Goal: Transaction & Acquisition: Purchase product/service

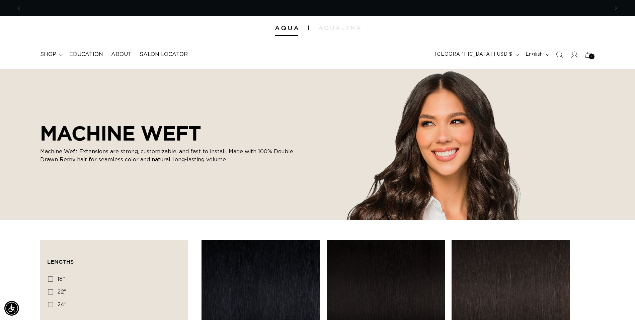
click at [546, 56] on button "English" at bounding box center [537, 54] width 30 height 13
click at [577, 53] on icon at bounding box center [574, 54] width 7 height 7
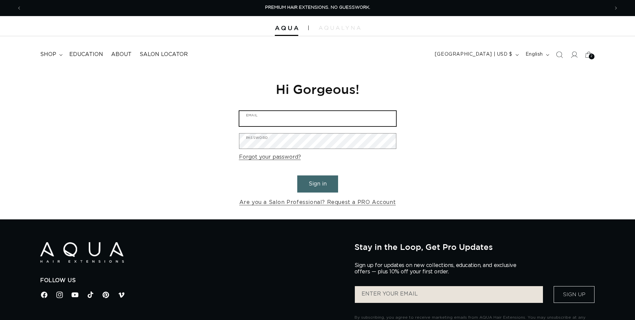
click at [272, 119] on input "Email" at bounding box center [318, 118] width 157 height 15
click at [285, 113] on input "Email" at bounding box center [318, 118] width 157 height 15
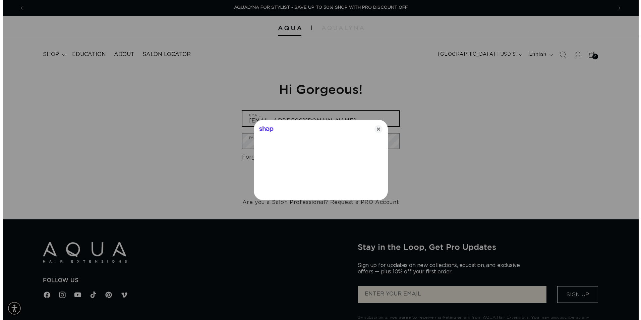
scroll to position [0, 1186]
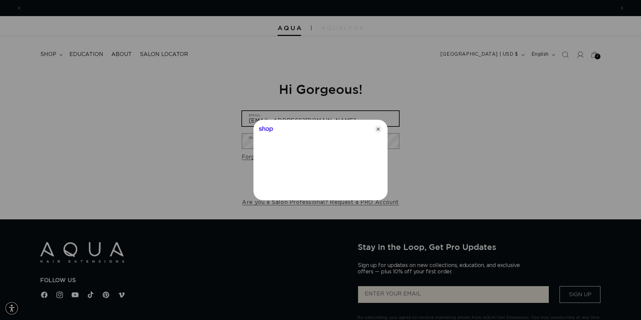
type input "thehairjunkiesalon@gmail.com"
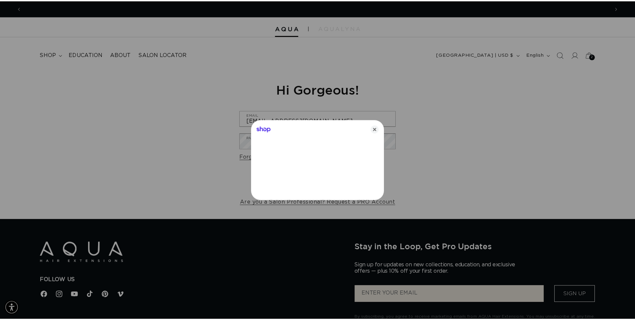
scroll to position [0, 0]
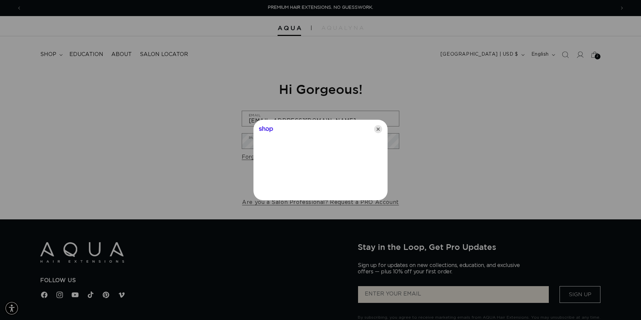
click at [374, 129] on icon "Close" at bounding box center [378, 129] width 8 height 8
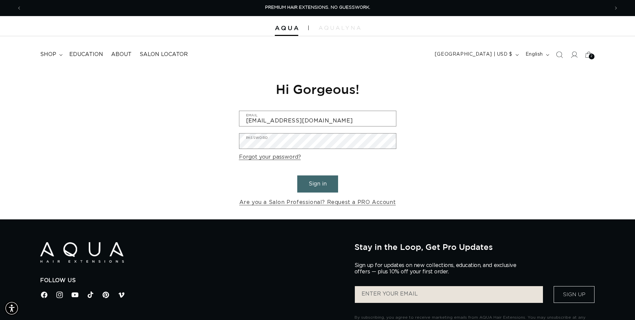
click at [331, 179] on button "Sign in" at bounding box center [317, 183] width 41 height 17
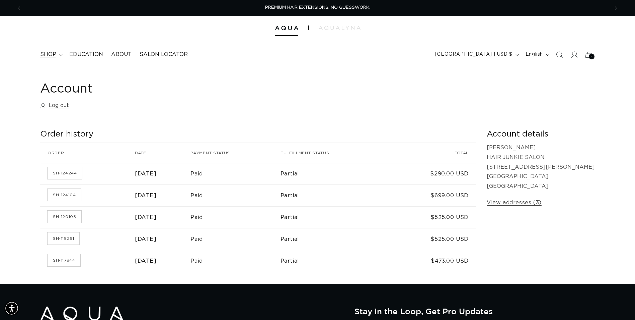
click at [58, 55] on summary "shop" at bounding box center [50, 54] width 29 height 15
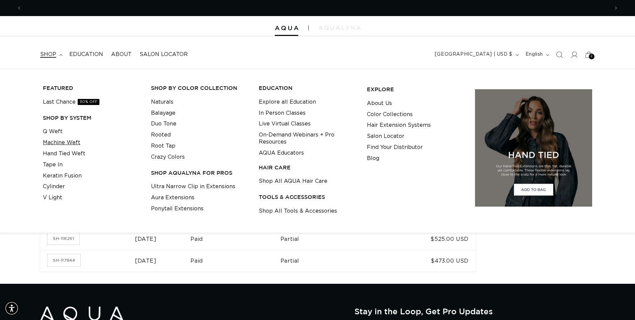
scroll to position [0, 588]
click at [49, 133] on link "Q Weft" at bounding box center [53, 131] width 20 height 11
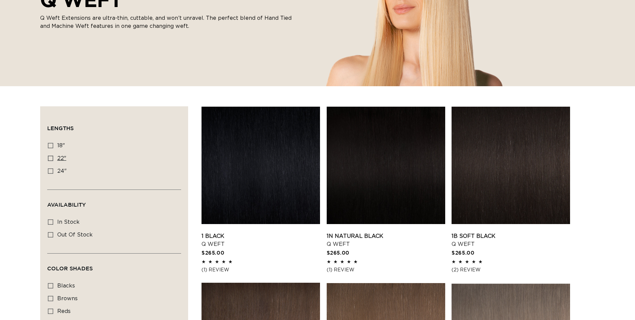
scroll to position [134, 0]
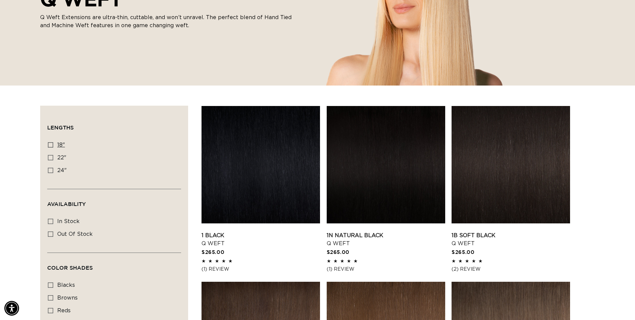
click at [52, 145] on icon at bounding box center [50, 144] width 5 height 5
click at [52, 145] on input "18" 18" (5 products)" at bounding box center [50, 144] width 5 height 5
checkbox input "true"
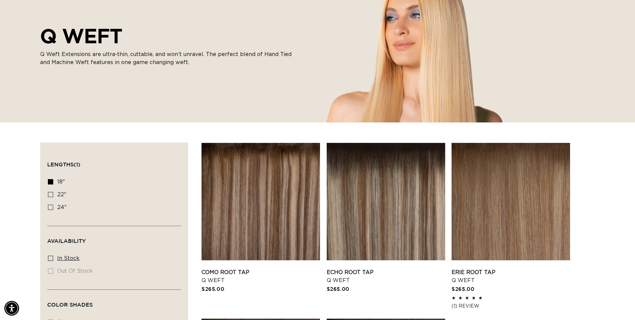
scroll to position [100, 0]
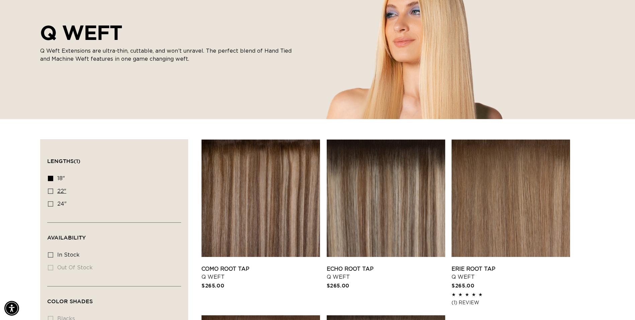
click at [51, 191] on icon at bounding box center [50, 190] width 5 height 5
click at [51, 191] on input "22" 22" (5 products)" at bounding box center [50, 190] width 5 height 5
checkbox input "true"
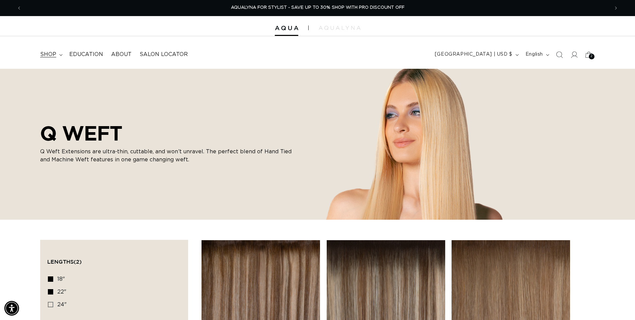
click at [60, 56] on icon at bounding box center [60, 55] width 3 height 2
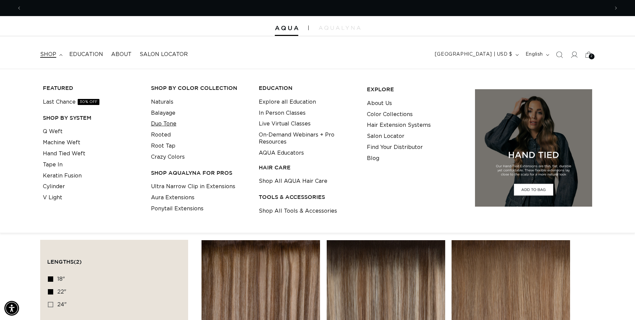
click at [160, 124] on link "Duo Tone" at bounding box center [163, 123] width 25 height 11
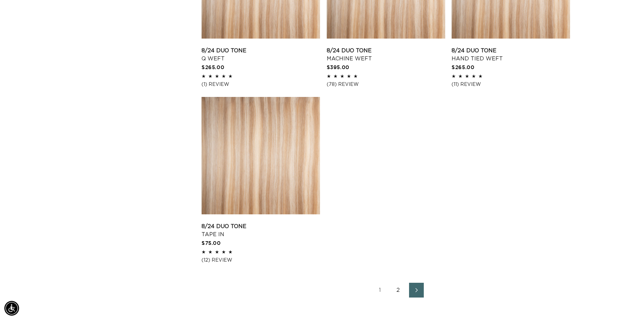
scroll to position [1038, 0]
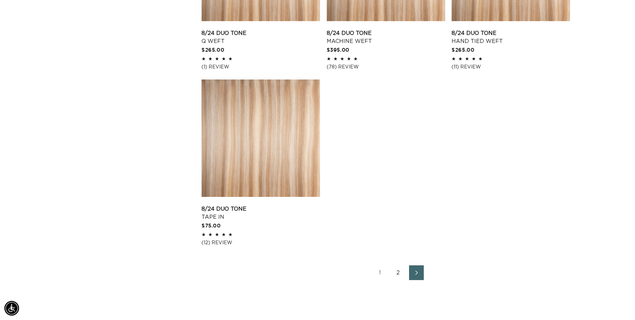
click at [416, 272] on icon "Next page" at bounding box center [417, 272] width 9 height 5
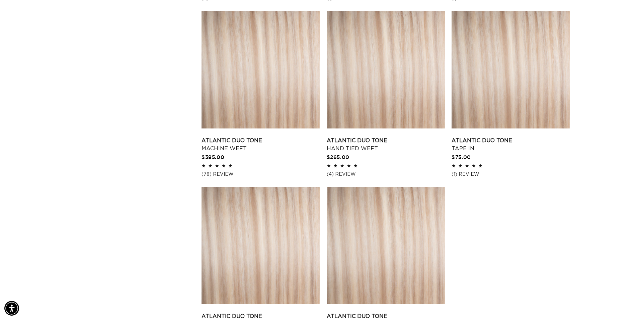
scroll to position [837, 0]
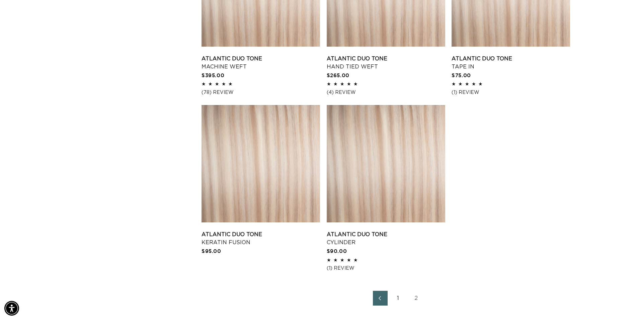
click at [399, 300] on link "1" at bounding box center [398, 297] width 15 height 15
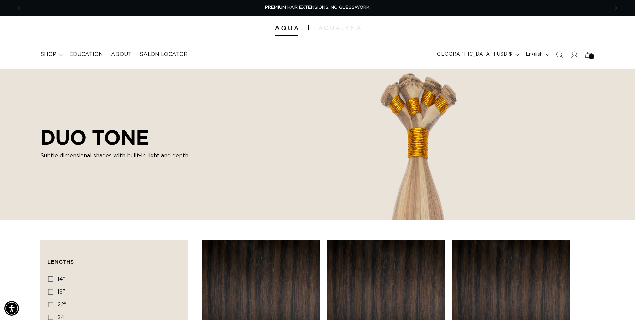
click at [60, 58] on summary "shop" at bounding box center [50, 54] width 29 height 15
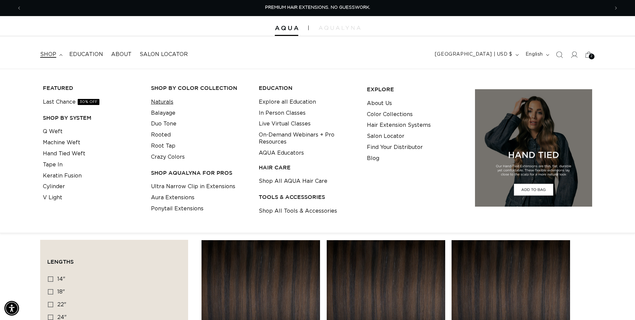
click at [158, 100] on link "Naturals" at bounding box center [162, 101] width 22 height 11
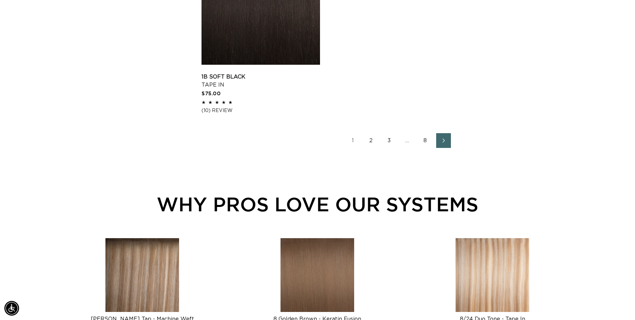
scroll to position [1172, 0]
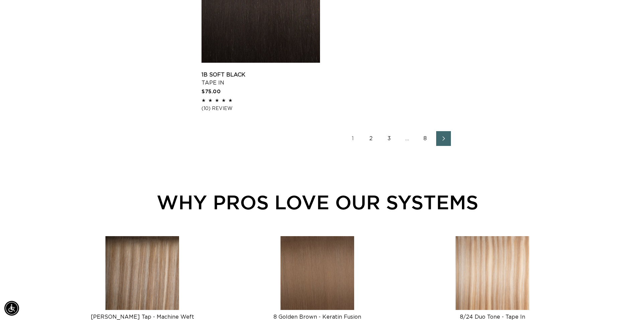
click at [443, 142] on span "Next page" at bounding box center [444, 138] width 4 height 8
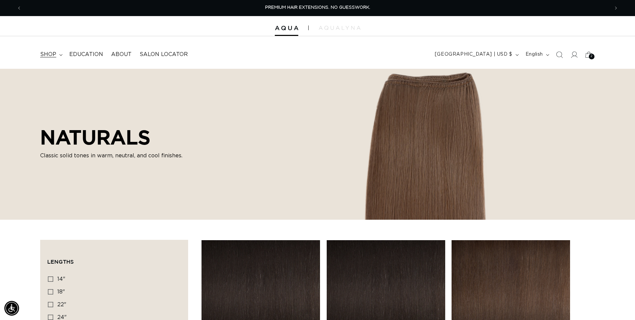
click at [55, 54] on span "shop" at bounding box center [48, 54] width 16 height 7
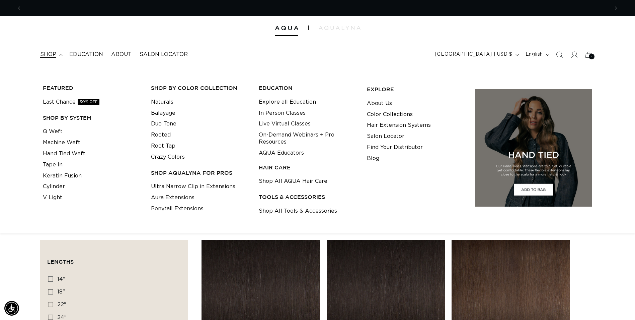
scroll to position [0, 588]
click at [160, 133] on link "Rooted" at bounding box center [161, 134] width 20 height 11
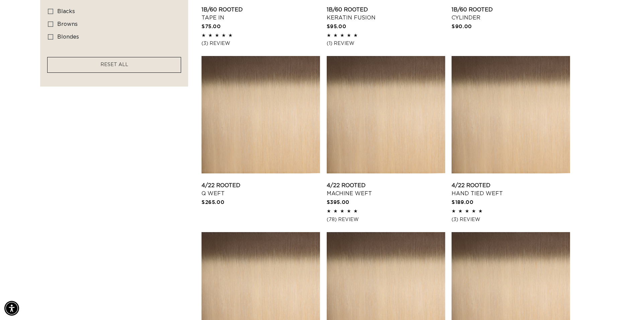
scroll to position [536, 0]
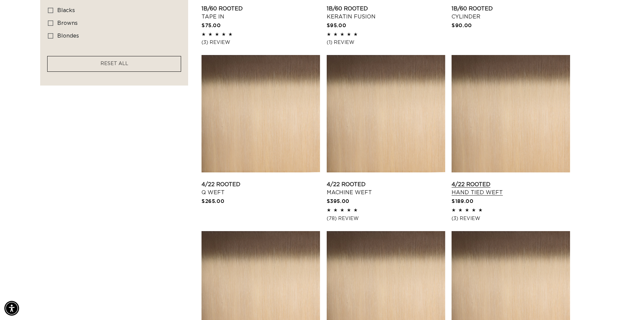
click at [485, 180] on link "4/22 Rooted Hand Tied Weft" at bounding box center [511, 188] width 119 height 16
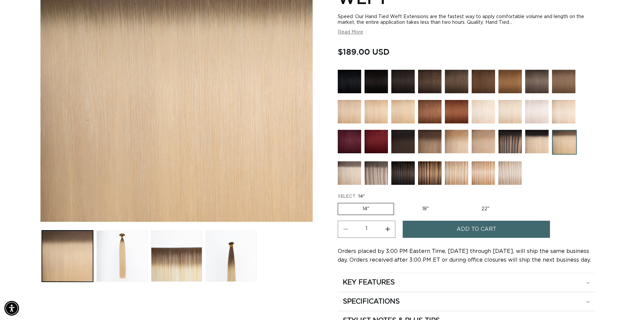
scroll to position [0, 588]
click at [425, 209] on label "18" Variant sold out or unavailable" at bounding box center [426, 208] width 56 height 11
click at [398, 202] on input "18" Variant sold out or unavailable" at bounding box center [398, 201] width 0 height 0
radio input "true"
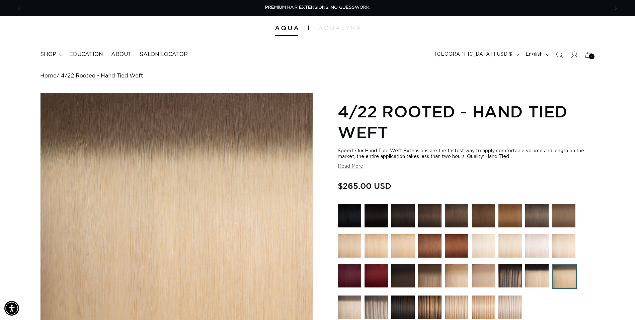
drag, startPoint x: 399, startPoint y: 187, endPoint x: 347, endPoint y: 184, distance: 52.0
click at [347, 184] on div "Regular price $265.00 USD Regular price Sale price $265.00 USD Unit price / per…" at bounding box center [466, 186] width 257 height 14
click at [61, 55] on icon at bounding box center [60, 55] width 3 height 2
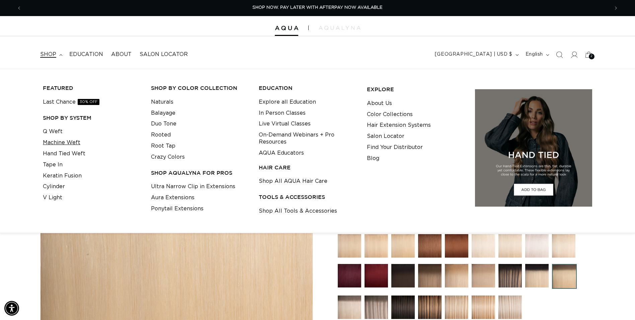
click at [65, 142] on link "Machine Weft" at bounding box center [62, 142] width 38 height 11
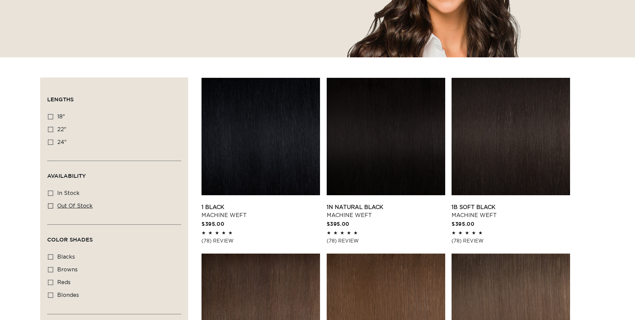
scroll to position [201, 0]
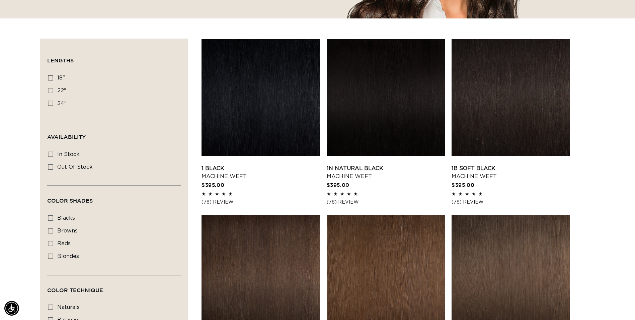
click at [59, 75] on span "18"" at bounding box center [61, 77] width 8 height 5
click at [53, 75] on input "18" 18" (41 products)" at bounding box center [50, 77] width 5 height 5
checkbox input "true"
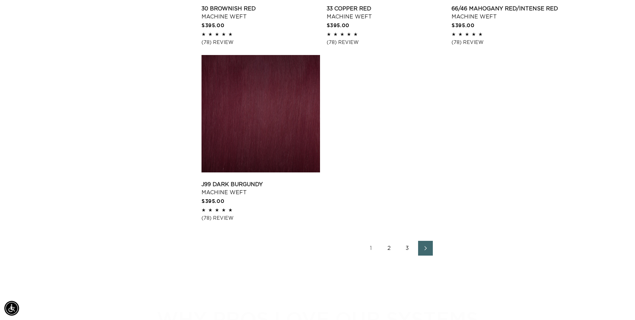
scroll to position [1072, 0]
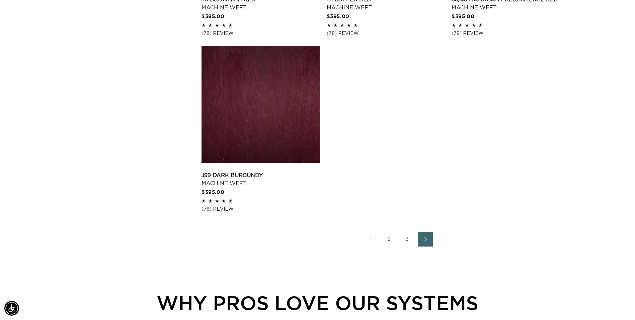
click at [430, 241] on link "Next page" at bounding box center [425, 238] width 15 height 15
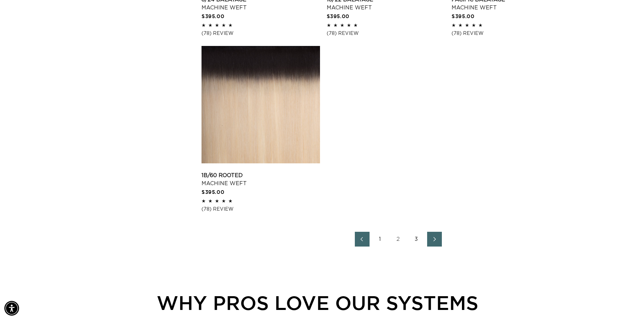
click at [438, 243] on link "Next page" at bounding box center [434, 238] width 15 height 15
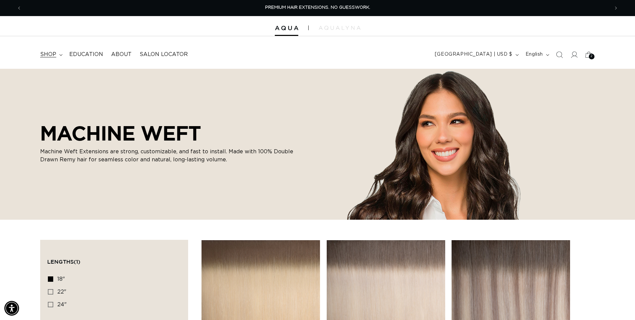
click at [57, 56] on summary "shop" at bounding box center [50, 54] width 29 height 15
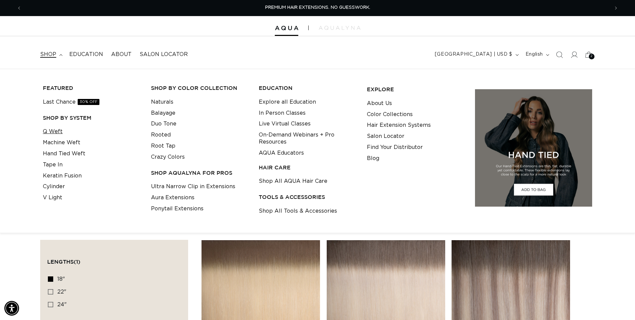
click at [57, 132] on link "Q Weft" at bounding box center [53, 131] width 20 height 11
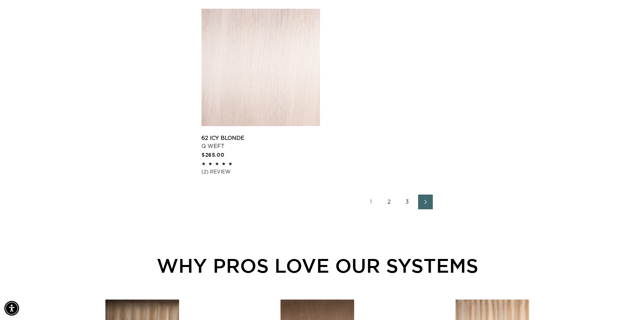
scroll to position [1105, 0]
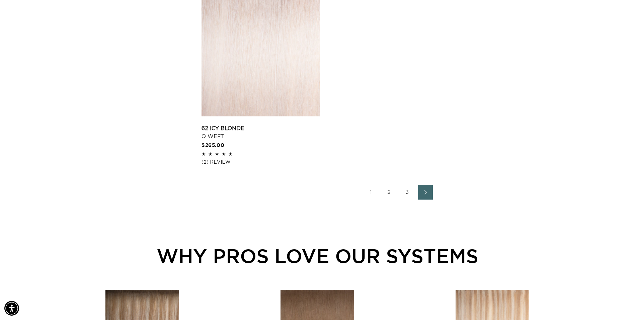
click at [422, 192] on icon "Next page" at bounding box center [426, 192] width 9 height 5
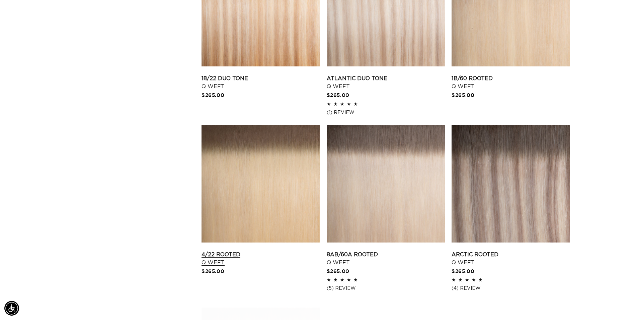
scroll to position [0, 588]
click at [263, 250] on link "4/22 Rooted Q Weft" at bounding box center [261, 258] width 119 height 16
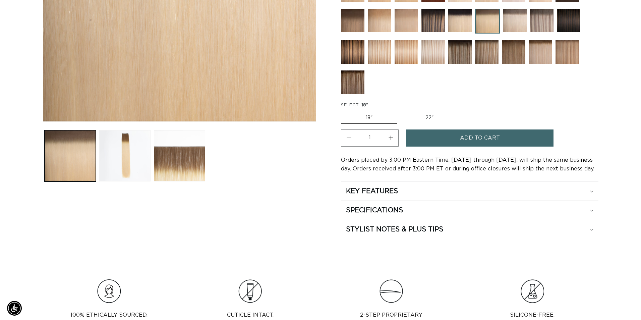
scroll to position [234, 0]
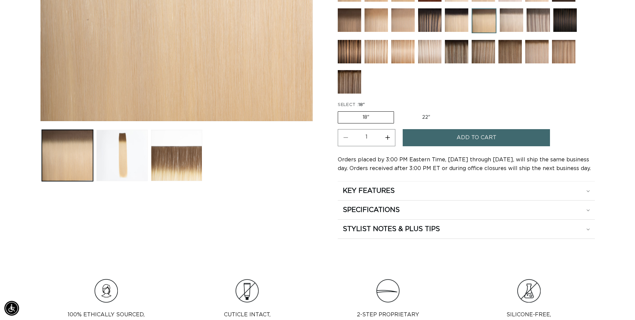
click at [485, 133] on span "Add to cart" at bounding box center [477, 137] width 40 height 17
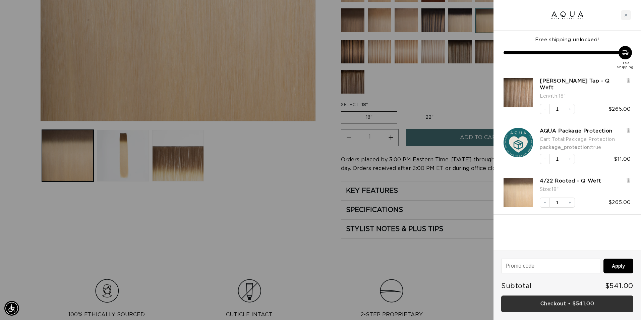
click at [565, 303] on link "Checkout • $541.00" at bounding box center [567, 303] width 132 height 17
